Goal: Participate in discussion: Engage in conversation with other users on a specific topic

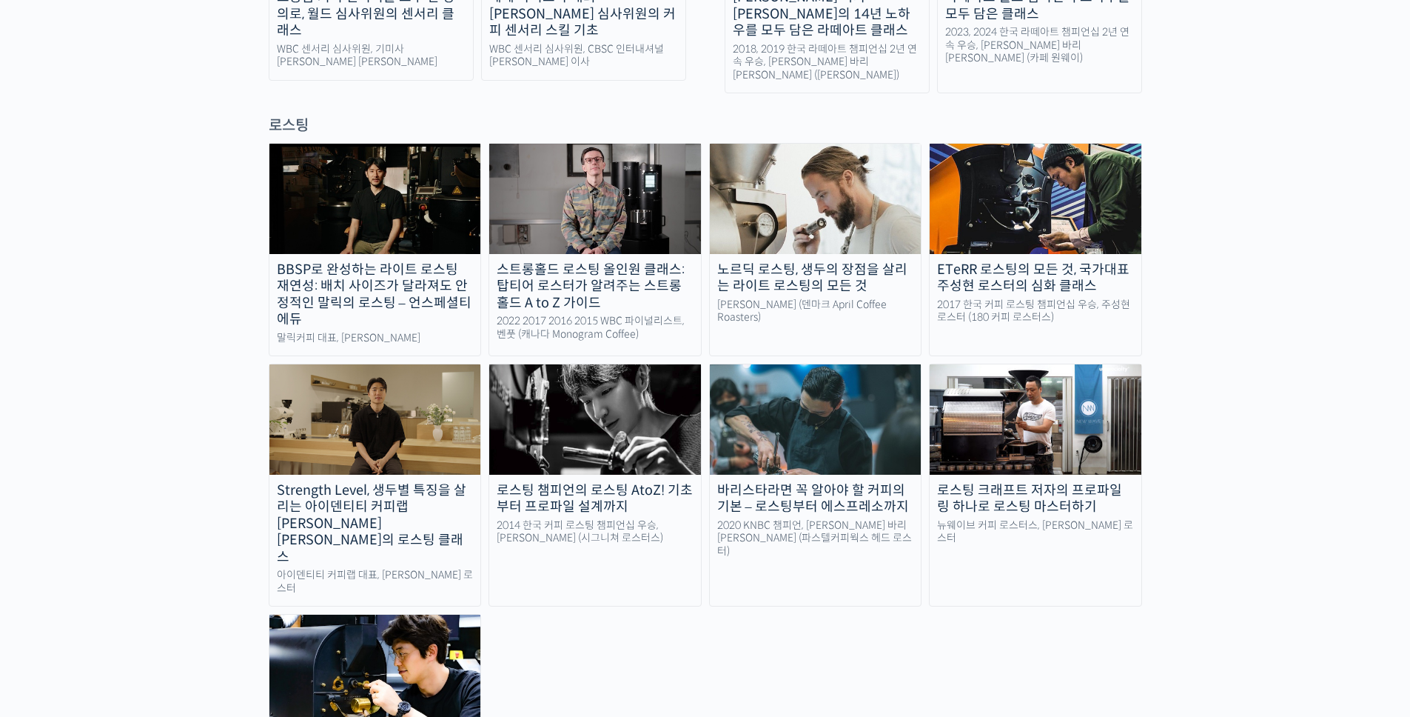
scroll to position [1259, 0]
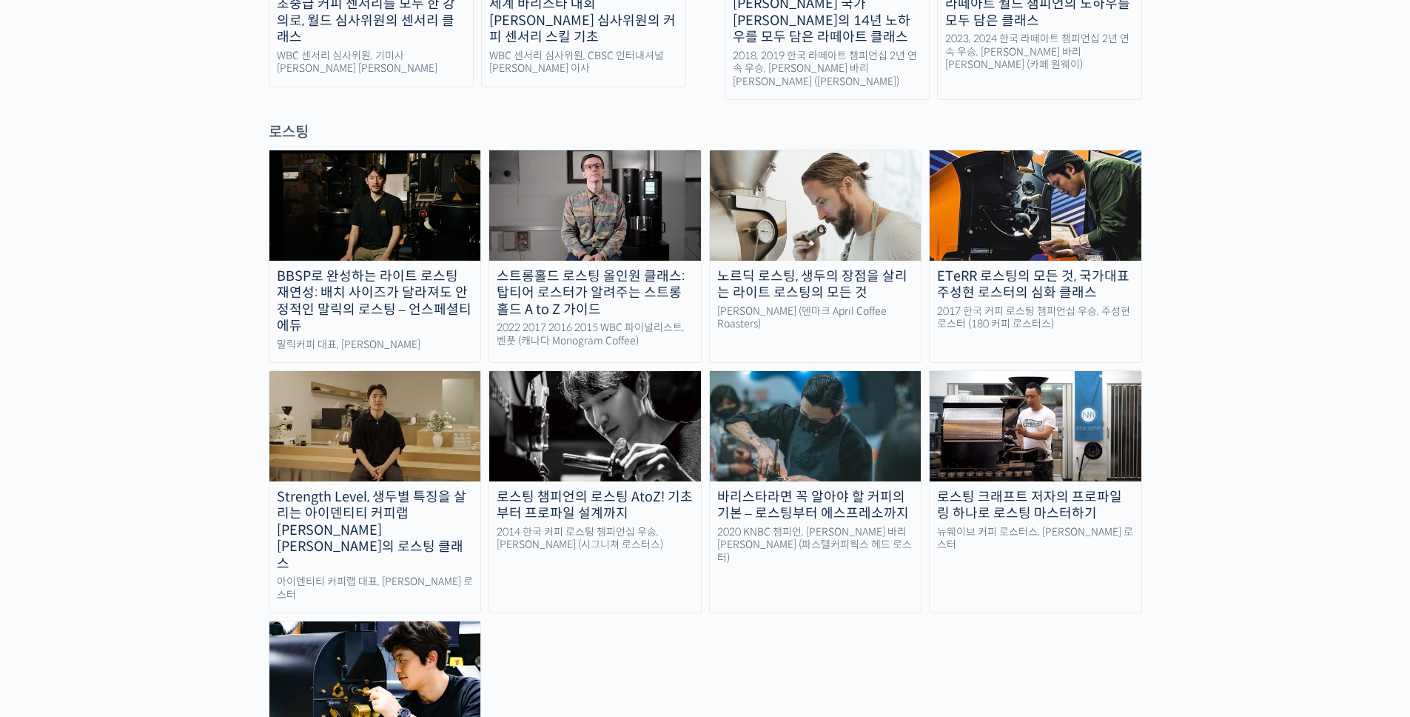
click at [1059, 204] on link "ETeRR 로스팅의 모든 것, 국가대표 주성현 로스터의 심화 클래스 2017 한국 커피 로스팅 챔피언십 우승, 주성현 로스터 (180 커피 로…" at bounding box center [1035, 256] width 213 height 213
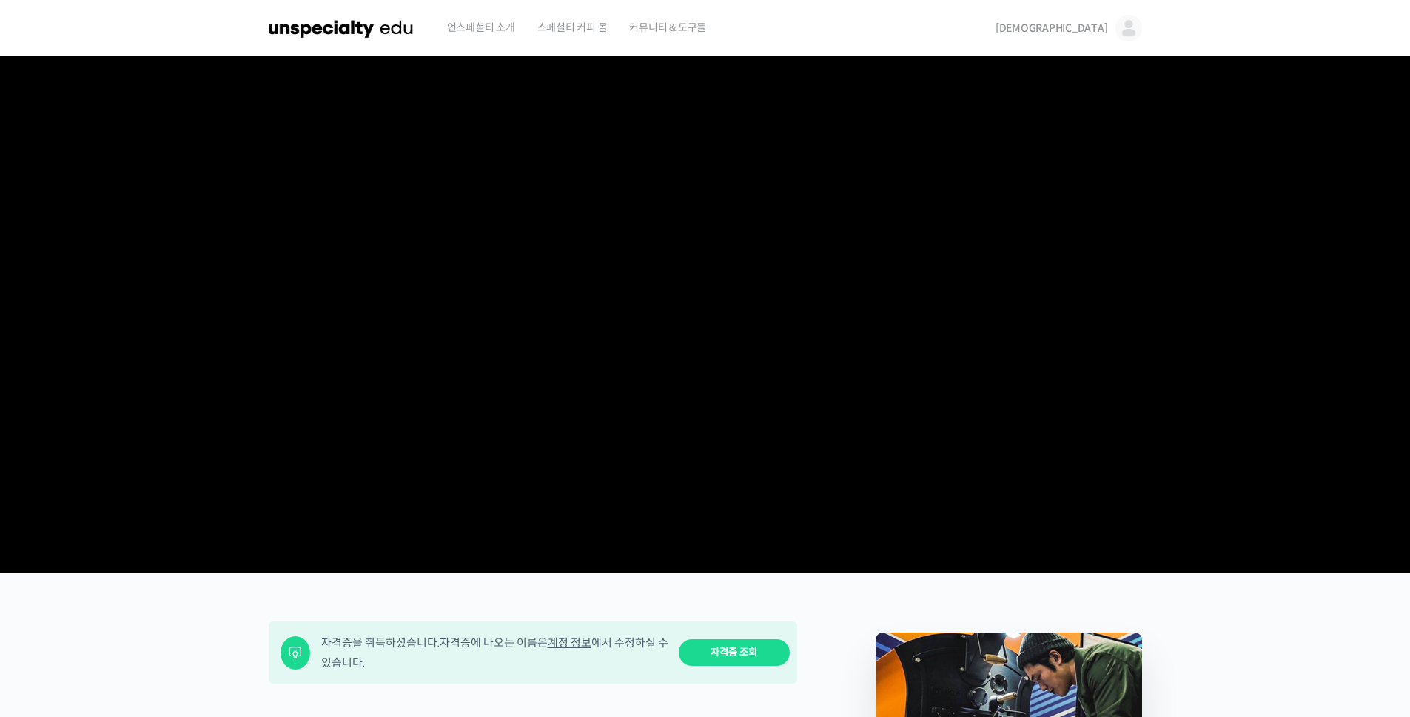
click at [1092, 32] on span "[DEMOGRAPHIC_DATA]" at bounding box center [1052, 27] width 113 height 13
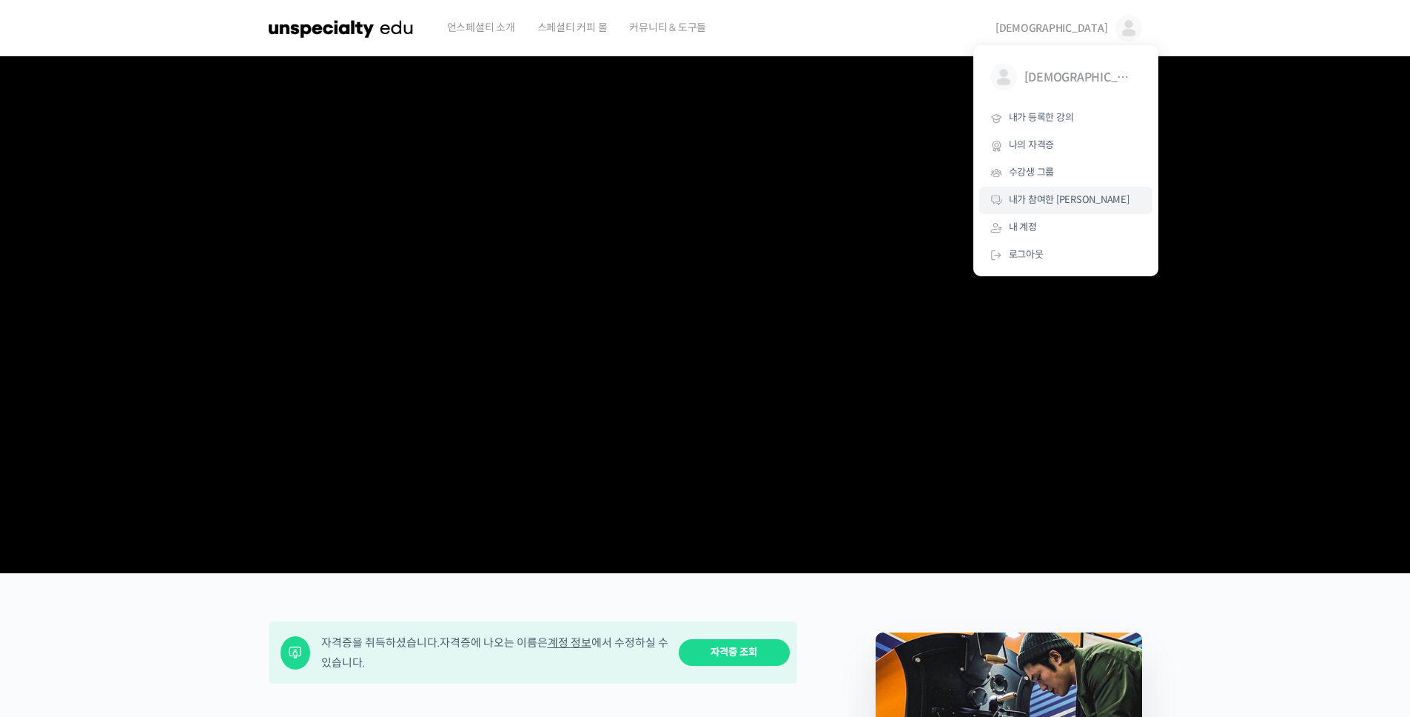
click at [1018, 204] on span "내가 참여한 [PERSON_NAME]" at bounding box center [1069, 199] width 121 height 13
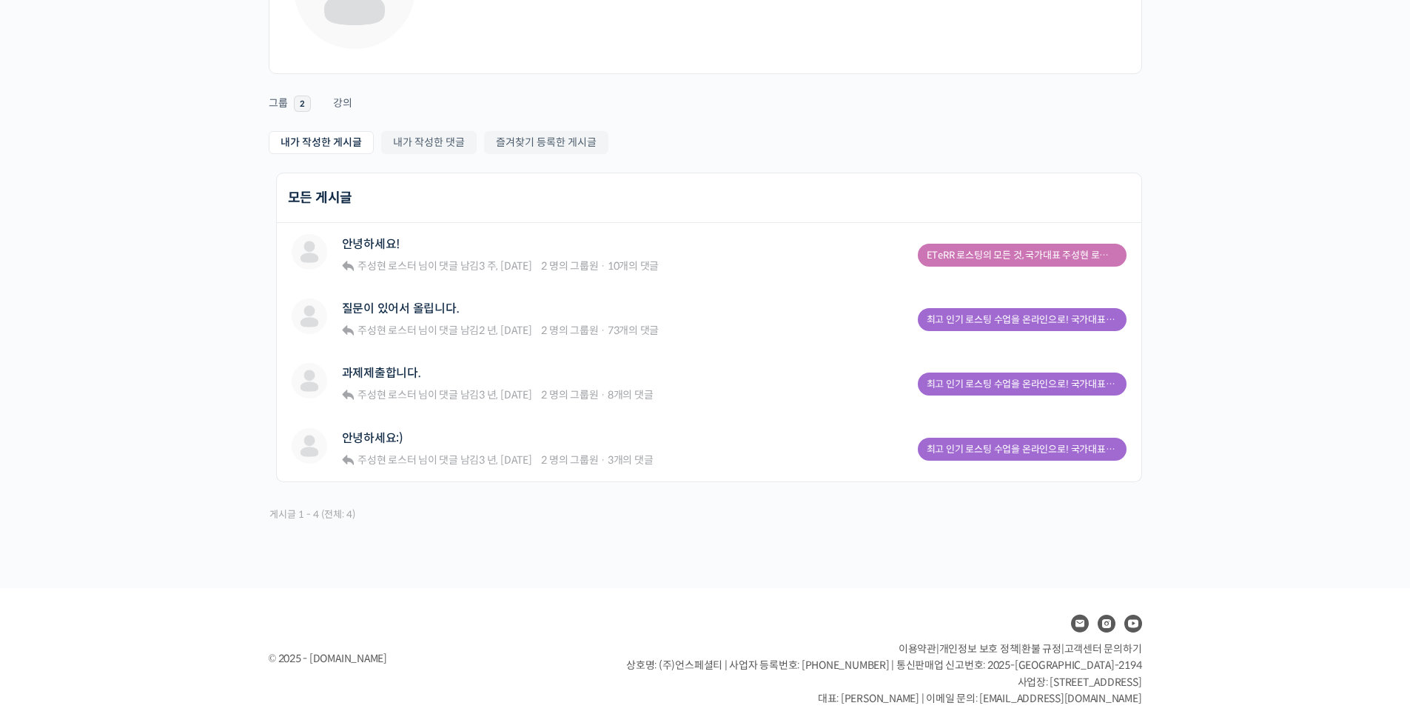
scroll to position [177, 0]
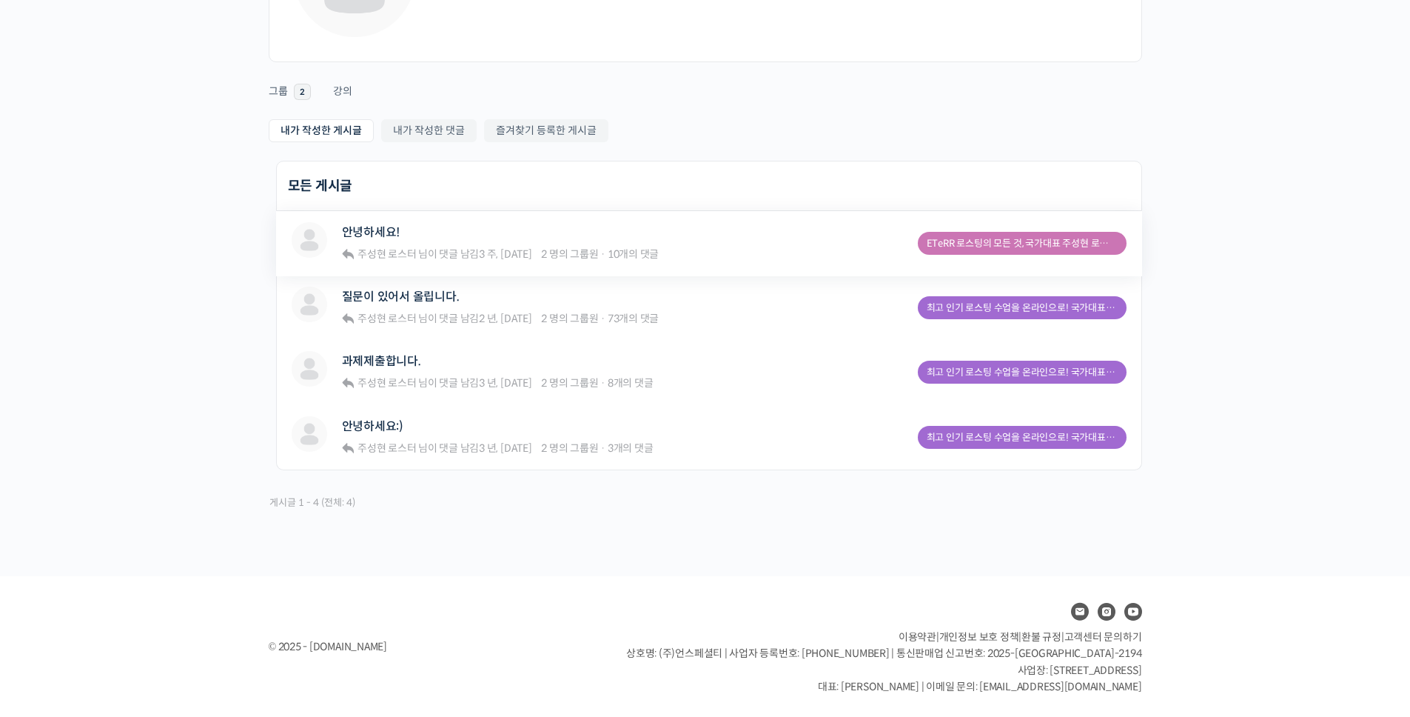
click at [617, 244] on div "안녕하세요! 주성현 로스터 님이 댓글 남김 3 주, 6 일 전 2 명의 그룹원 · 10개의 댓글" at bounding box center [501, 243] width 318 height 42
drag, startPoint x: 335, startPoint y: 309, endPoint x: 315, endPoint y: 306, distance: 19.6
click at [315, 306] on img at bounding box center [310, 305] width 36 height 36
click at [386, 235] on link "안녕하세요!" at bounding box center [371, 232] width 58 height 14
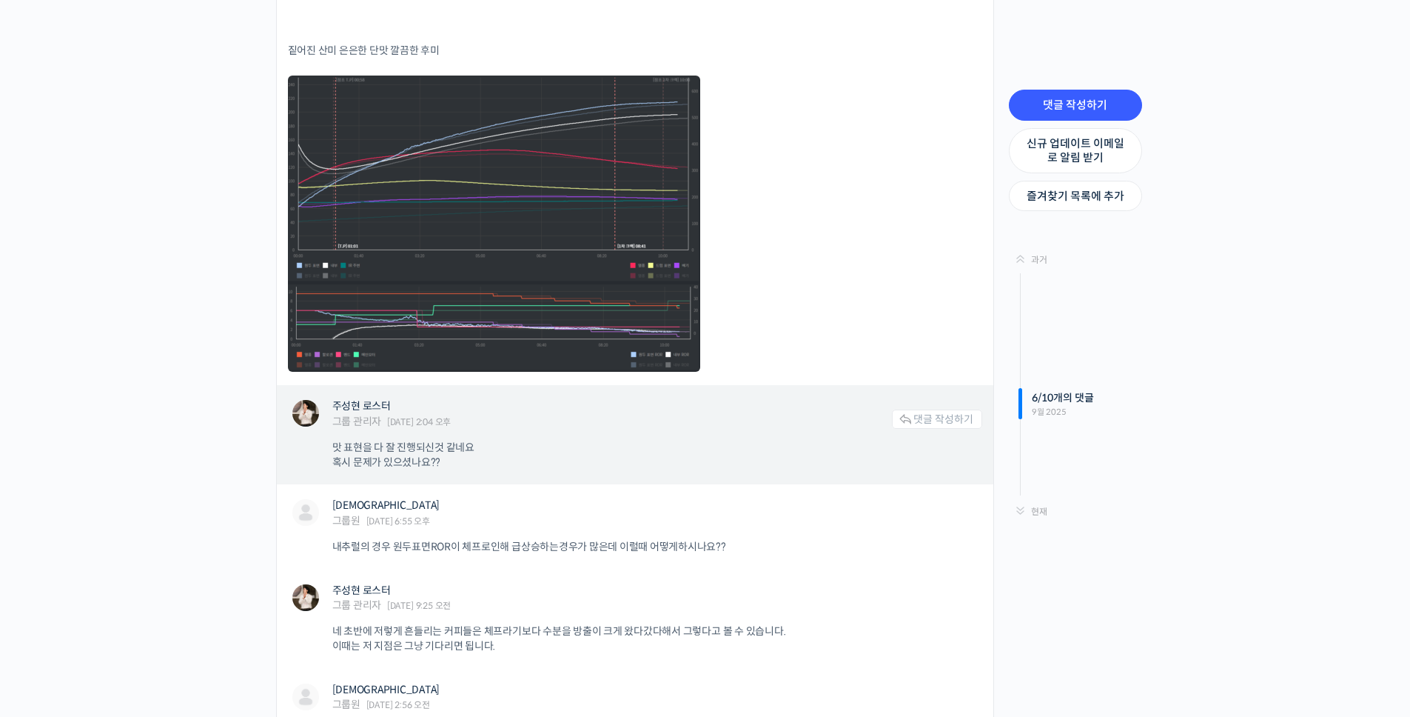
scroll to position [4606, 0]
